Goal: Complete application form: Complete application form

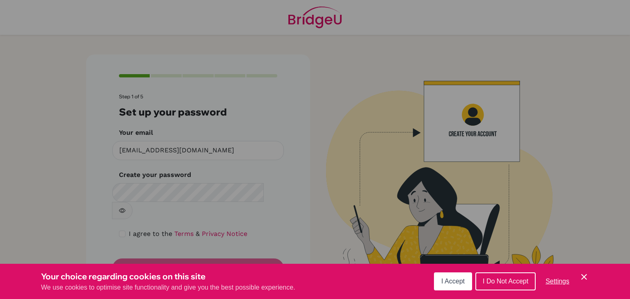
click at [582, 274] on icon "Cookie Control Close Icon" at bounding box center [584, 277] width 10 height 10
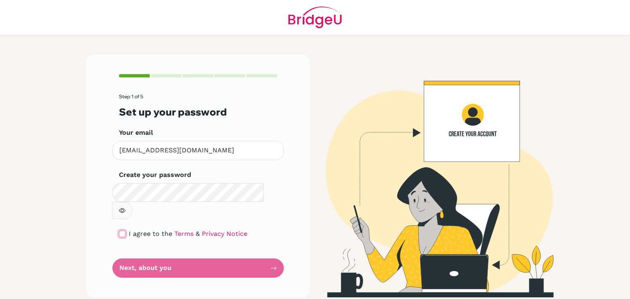
click at [125, 231] on input "checkbox" at bounding box center [122, 234] width 7 height 7
checkbox input "true"
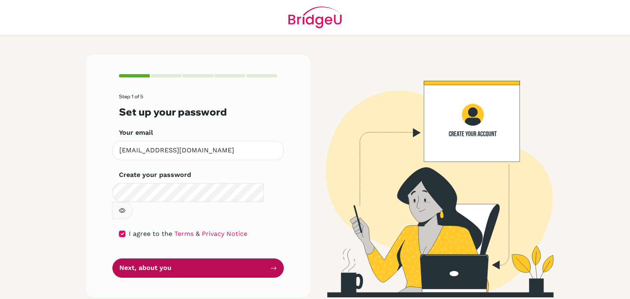
click at [156, 259] on button "Next, about you" at bounding box center [197, 268] width 171 height 19
click at [205, 259] on button "Next, about you" at bounding box center [197, 268] width 171 height 19
click at [232, 259] on button "Next, about you" at bounding box center [197, 268] width 171 height 19
click at [242, 259] on button "Next, about you" at bounding box center [197, 268] width 171 height 19
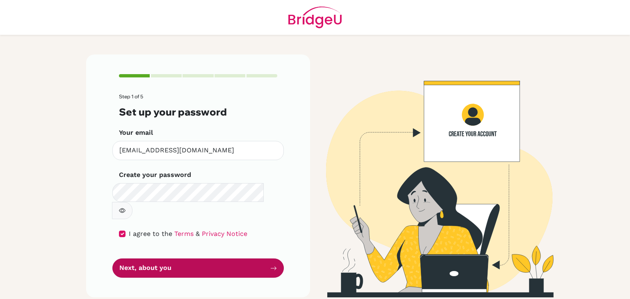
click at [257, 259] on button "Next, about you" at bounding box center [197, 268] width 171 height 19
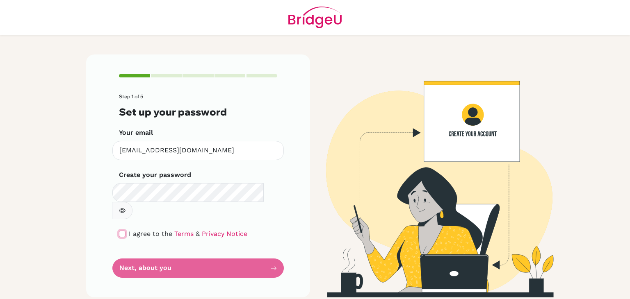
click at [124, 231] on input "checkbox" at bounding box center [122, 234] width 7 height 7
checkbox input "true"
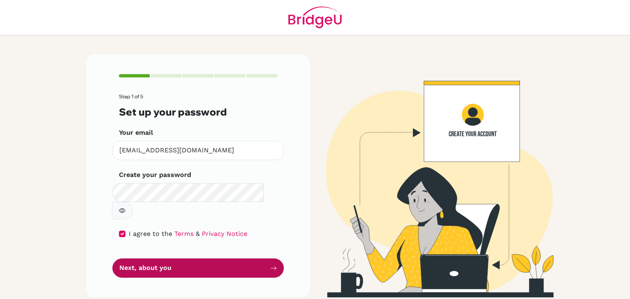
click at [242, 259] on button "Next, about you" at bounding box center [197, 268] width 171 height 19
